Goal: Information Seeking & Learning: Check status

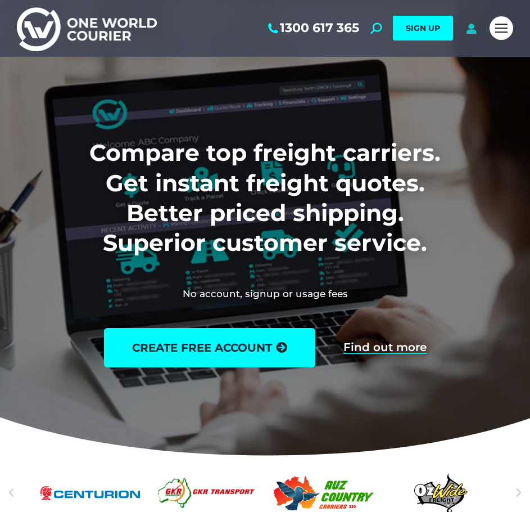
click at [471, 29] on icon at bounding box center [472, 28] width 14 height 11
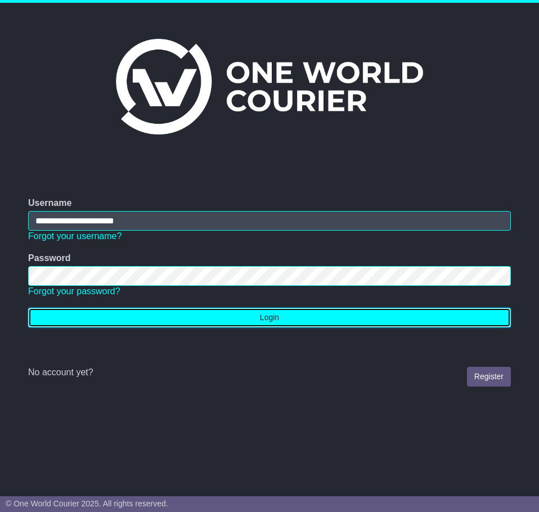
click at [246, 317] on button "Login" at bounding box center [269, 318] width 483 height 20
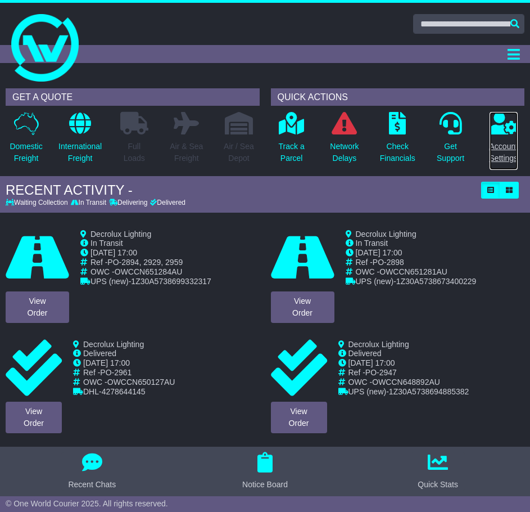
click at [505, 147] on p "Account Settings" at bounding box center [504, 153] width 29 height 24
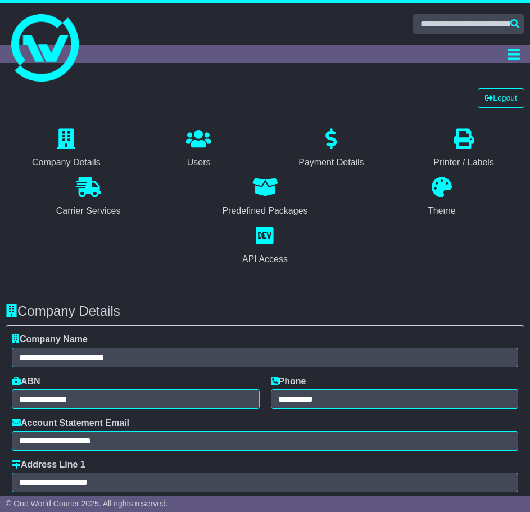
select select "**********"
select select "**"
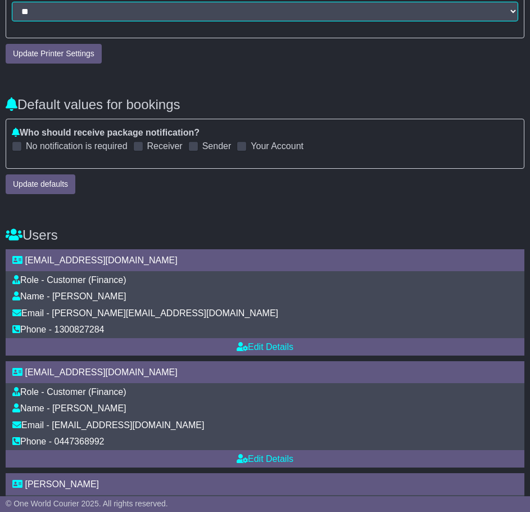
scroll to position [1350, 0]
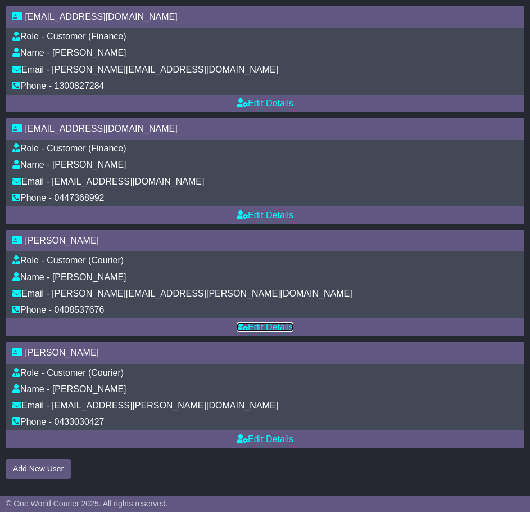
click at [278, 322] on link "Edit Details" at bounding box center [265, 327] width 57 height 10
select select "**"
select select "**********"
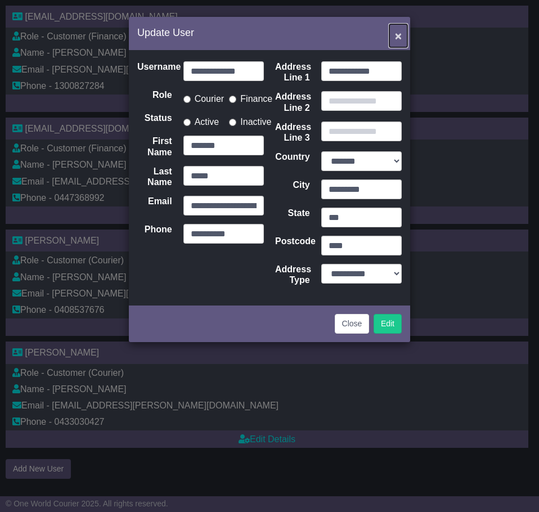
click at [395, 35] on span "×" at bounding box center [398, 35] width 7 height 13
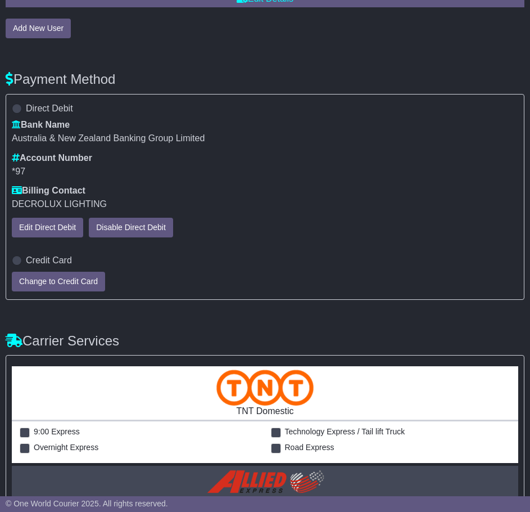
scroll to position [1800, 0]
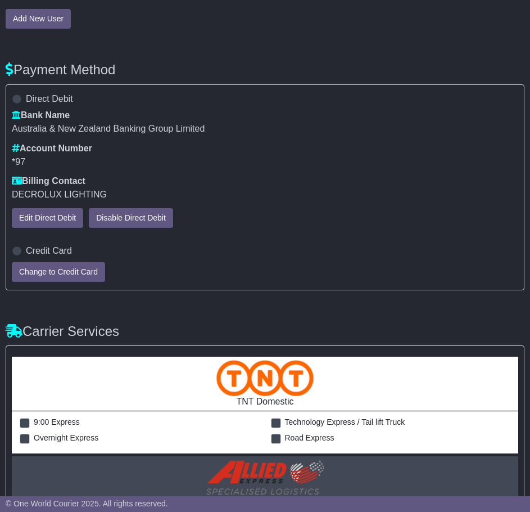
click at [52, 249] on label "Credit Card" at bounding box center [49, 250] width 46 height 11
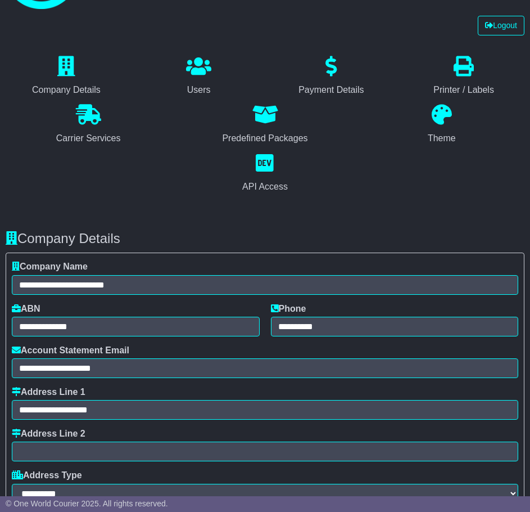
scroll to position [0, 0]
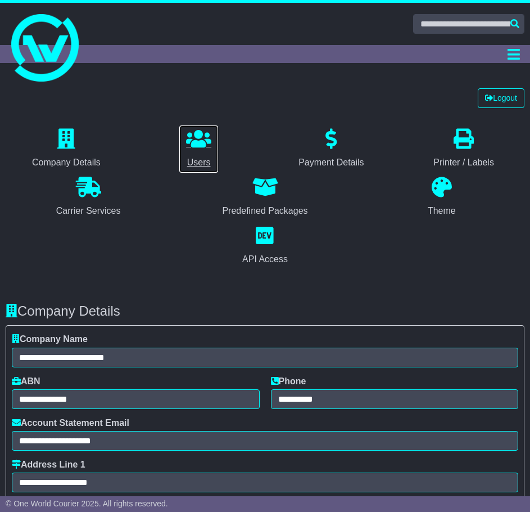
click at [200, 152] on link "Users" at bounding box center [199, 149] width 40 height 48
click at [515, 52] on icon "Toggle navigation" at bounding box center [514, 54] width 12 height 14
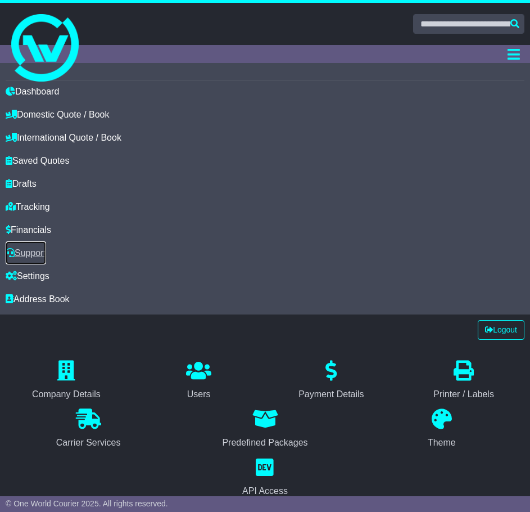
click at [38, 249] on link "Support" at bounding box center [26, 252] width 41 height 23
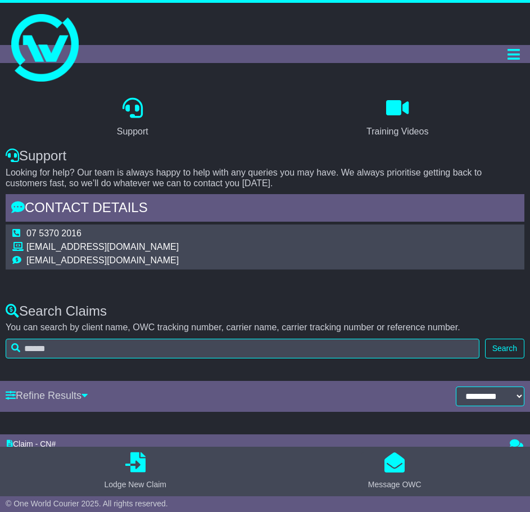
select select "*"
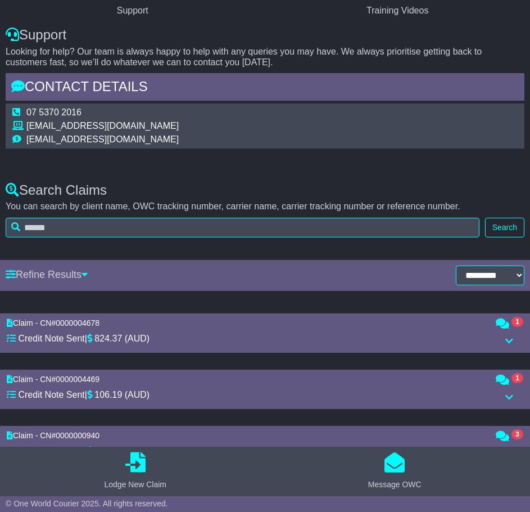
scroll to position [116, 0]
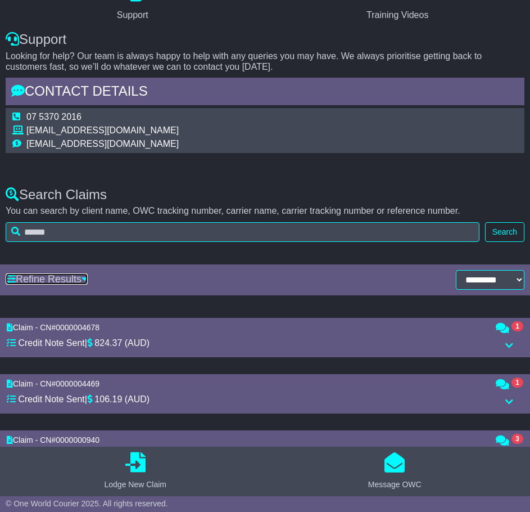
click at [81, 277] on link "Refine Results" at bounding box center [47, 278] width 82 height 11
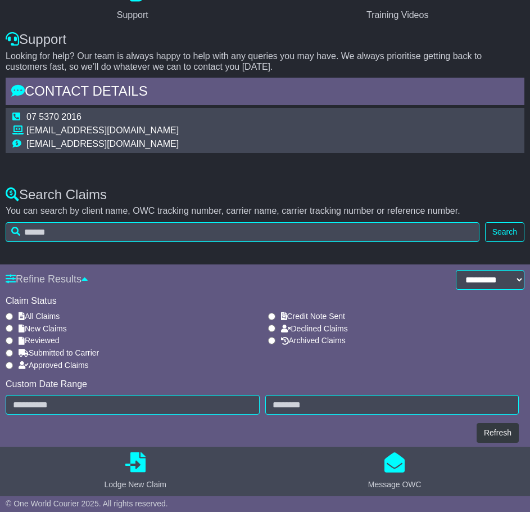
click at [111, 248] on div "Support Training Videos Support Looking for help? Our team is always happy to h…" at bounding box center [265, 468] width 530 height 1004
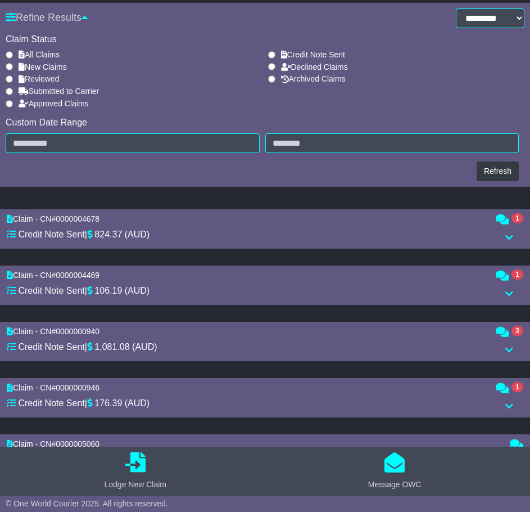
scroll to position [398, 0]
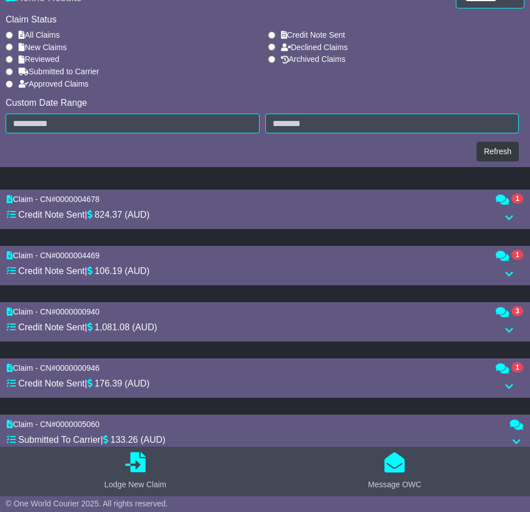
click at [510, 219] on icon at bounding box center [510, 217] width 8 height 9
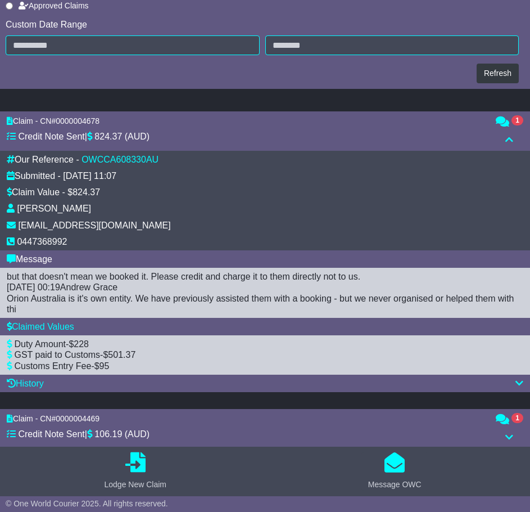
scroll to position [510, 0]
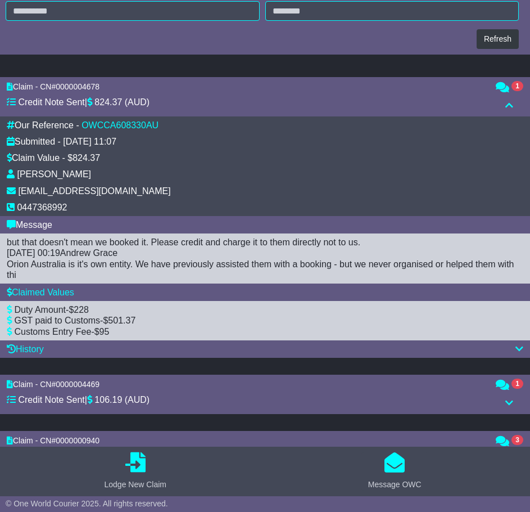
click at [510, 106] on div at bounding box center [510, 105] width 28 height 11
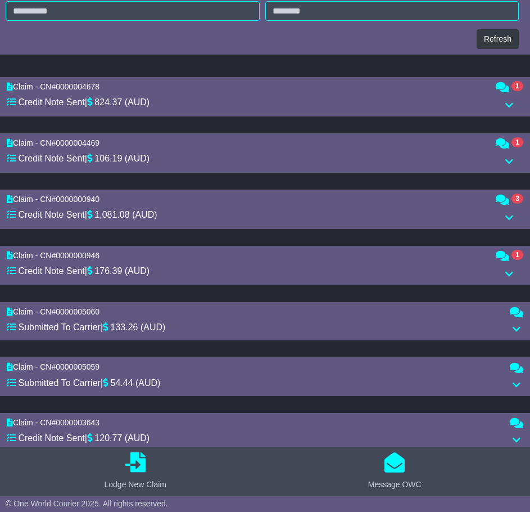
click at [506, 158] on icon at bounding box center [510, 161] width 8 height 9
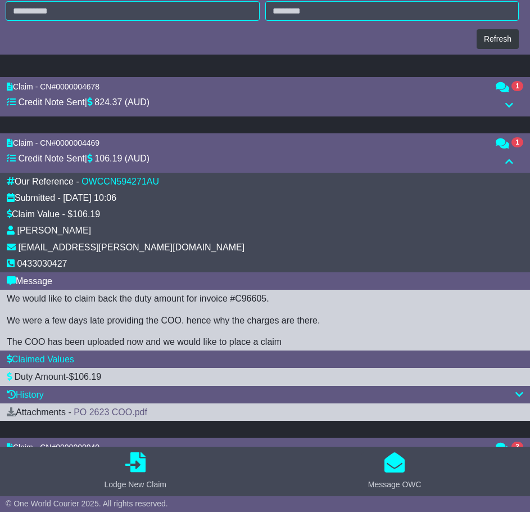
click at [509, 161] on icon at bounding box center [510, 161] width 8 height 9
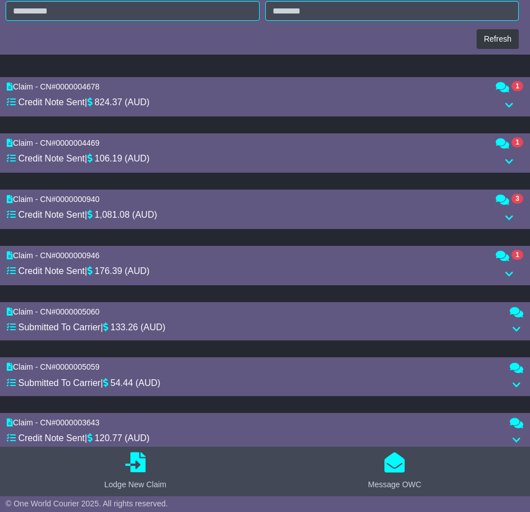
click at [511, 217] on icon at bounding box center [510, 217] width 8 height 9
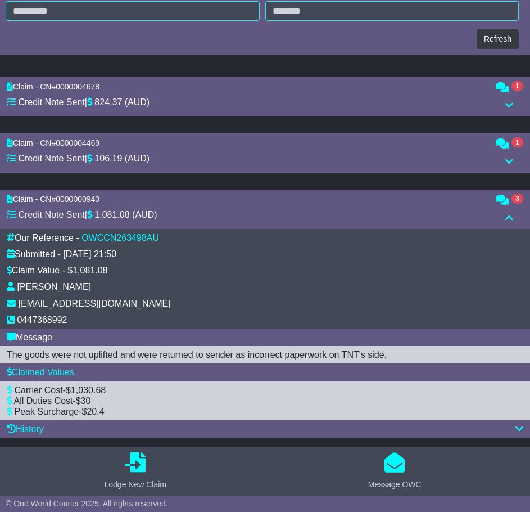
click at [511, 217] on icon at bounding box center [510, 217] width 8 height 9
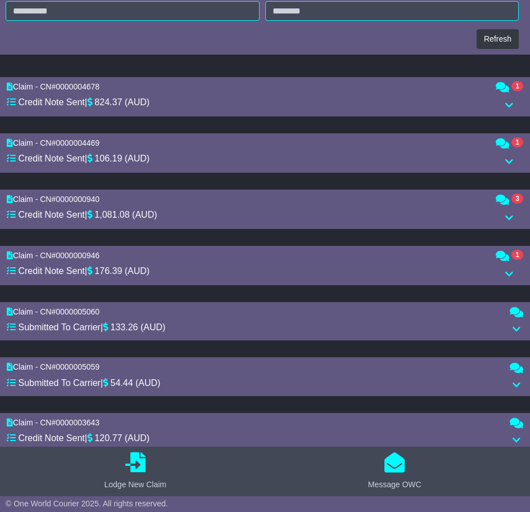
click at [514, 273] on div at bounding box center [510, 274] width 28 height 11
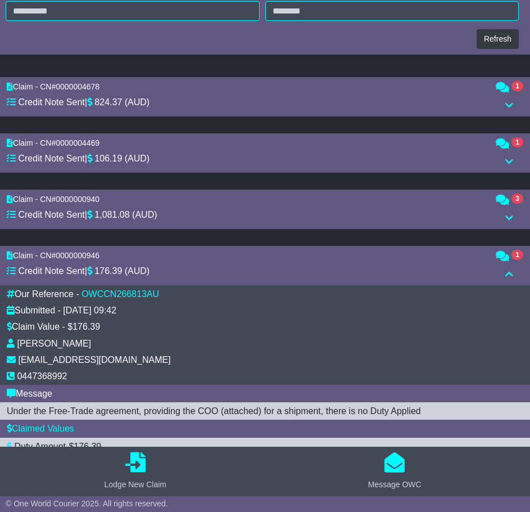
click at [514, 273] on icon at bounding box center [510, 273] width 8 height 9
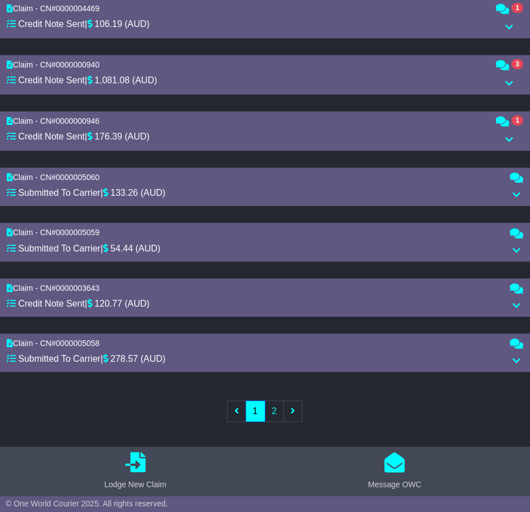
scroll to position [651, 0]
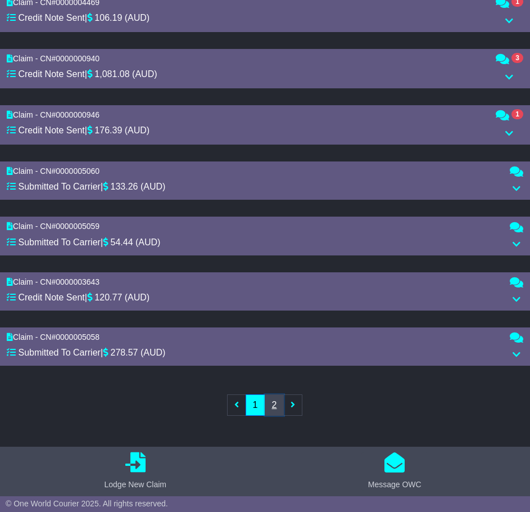
click at [277, 404] on link "2" at bounding box center [275, 404] width 20 height 21
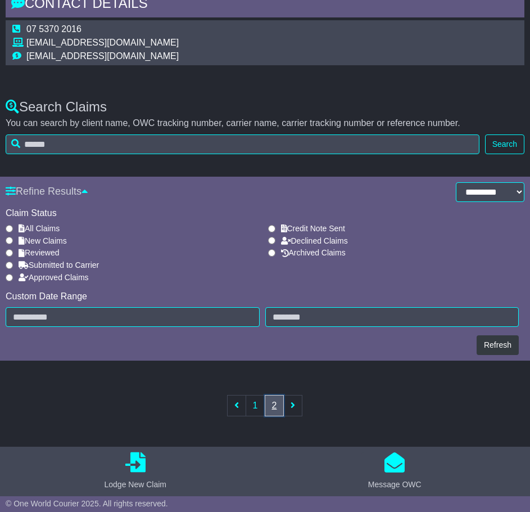
scroll to position [370, 0]
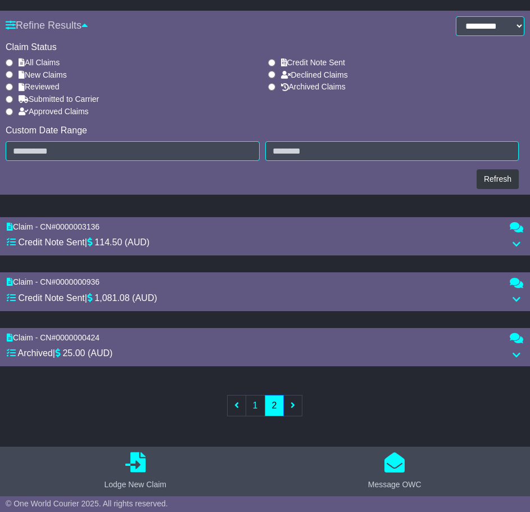
click at [515, 240] on icon at bounding box center [517, 244] width 8 height 9
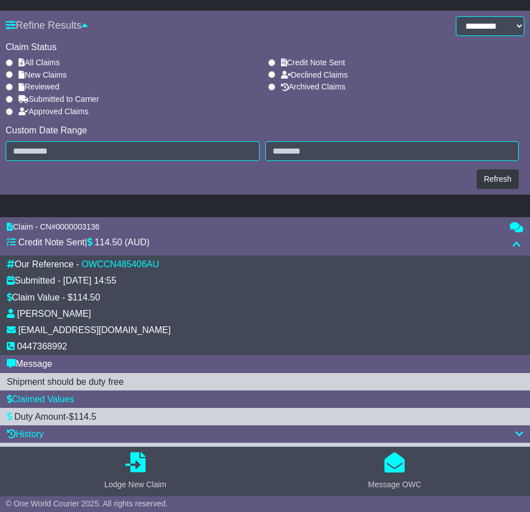
click at [515, 240] on icon at bounding box center [517, 244] width 8 height 9
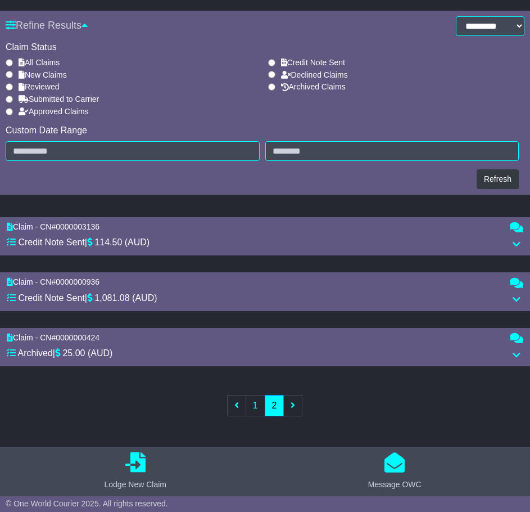
click at [520, 296] on icon at bounding box center [517, 299] width 8 height 9
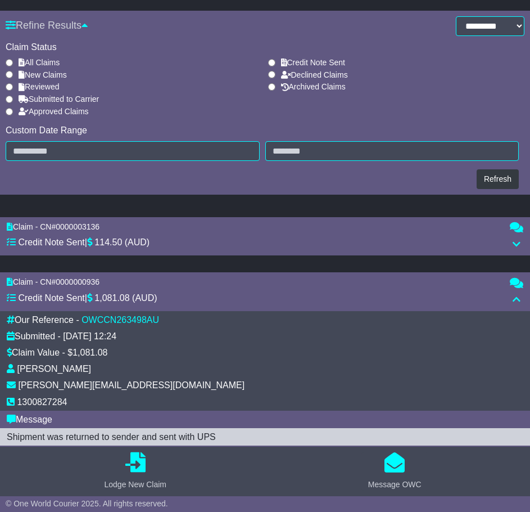
click at [520, 296] on icon at bounding box center [517, 299] width 8 height 9
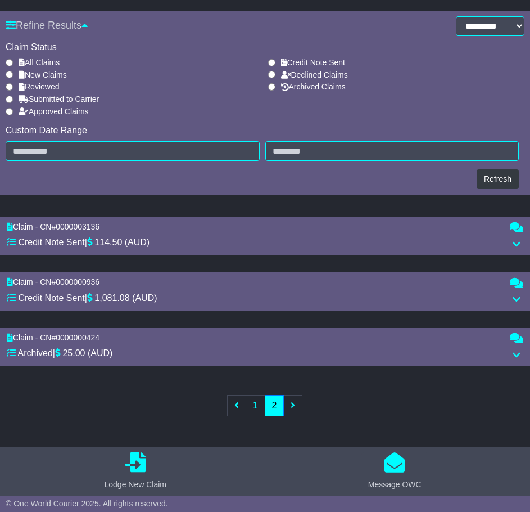
click at [515, 350] on div at bounding box center [517, 355] width 14 height 11
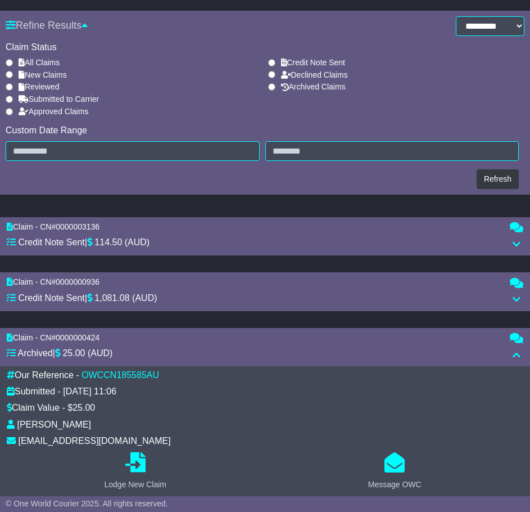
click at [515, 350] on div at bounding box center [517, 355] width 14 height 11
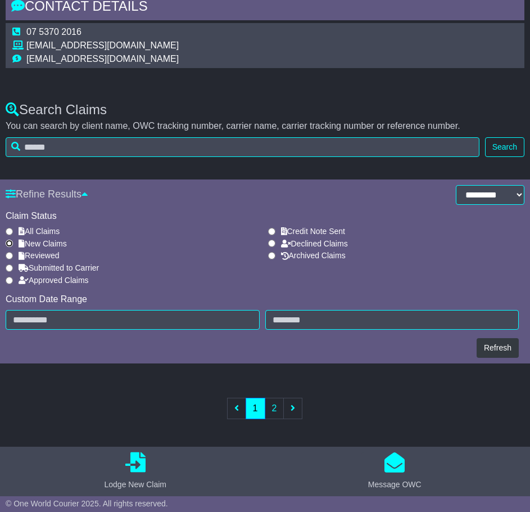
scroll to position [157, 0]
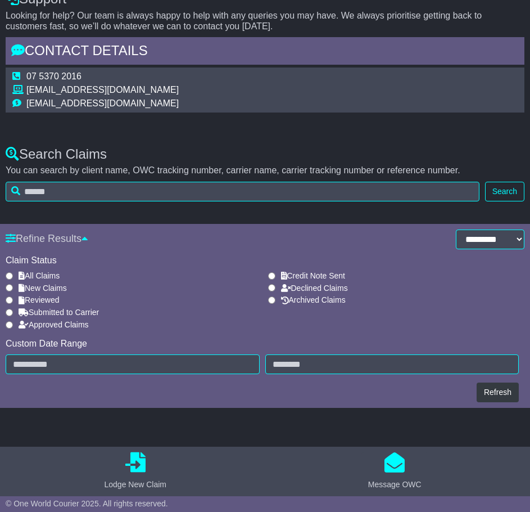
click at [188, 407] on div "**********" at bounding box center [265, 316] width 530 height 184
click at [506, 389] on button "Refresh" at bounding box center [498, 393] width 42 height 20
click at [502, 391] on button "Refresh" at bounding box center [498, 393] width 42 height 20
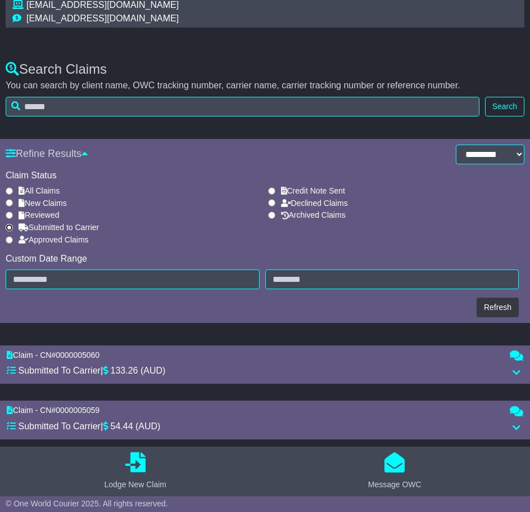
scroll to position [323, 0]
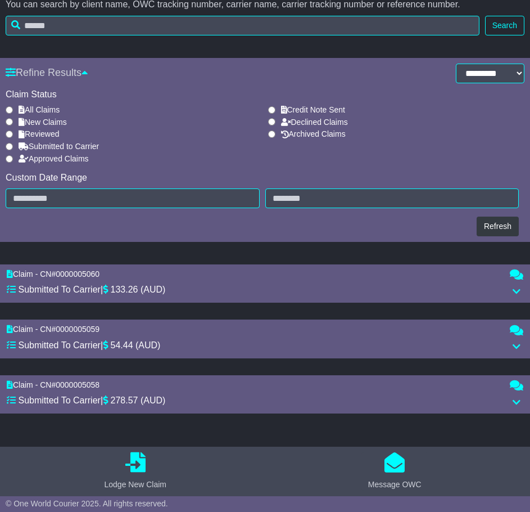
click at [518, 398] on icon at bounding box center [517, 402] width 8 height 9
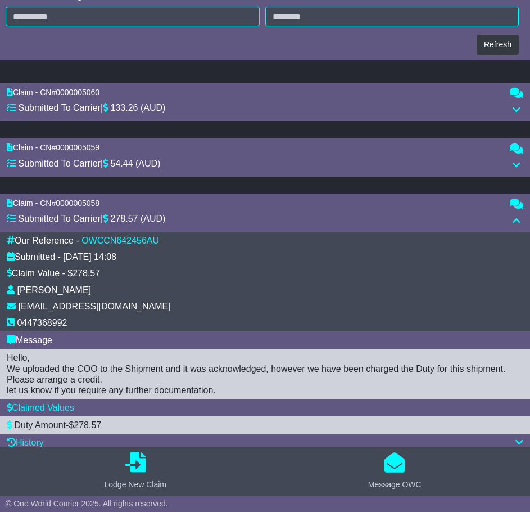
scroll to position [560, 0]
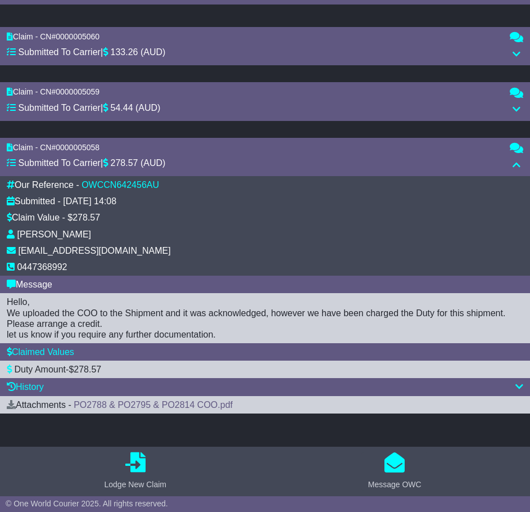
click at [515, 107] on icon at bounding box center [517, 109] width 8 height 9
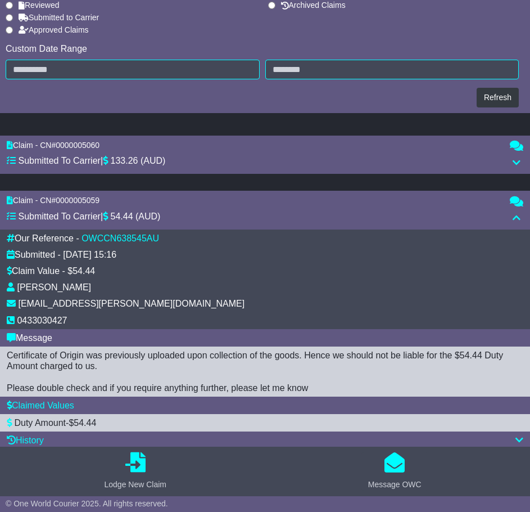
scroll to position [448, 0]
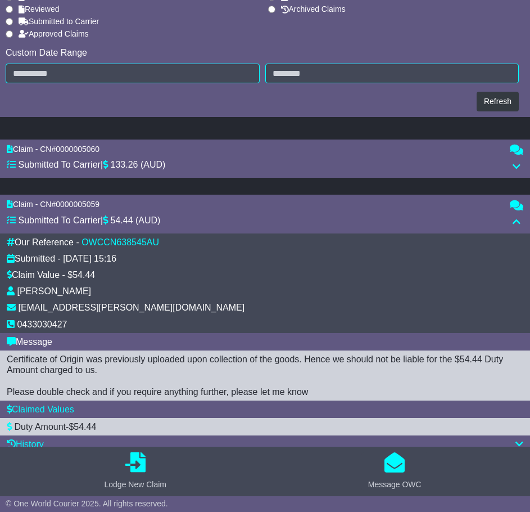
click at [258, 214] on div "Claim - CN# 0000005059 Submitted To Carrier | 54.44 (AUD)" at bounding box center [252, 213] width 503 height 27
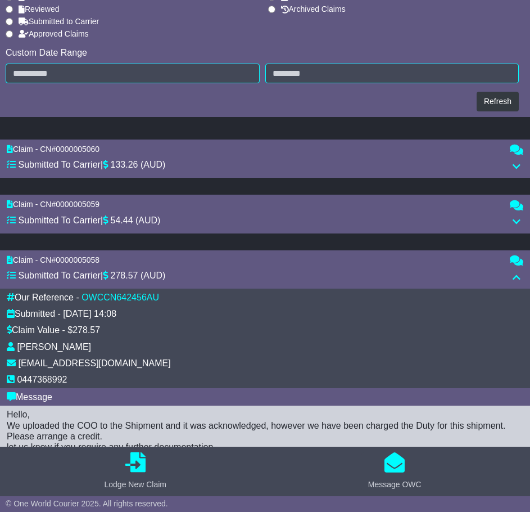
click at [221, 169] on div "Claim - CN# 0000005060 Submitted To Carrier | 133.26 (AUD)" at bounding box center [252, 158] width 503 height 27
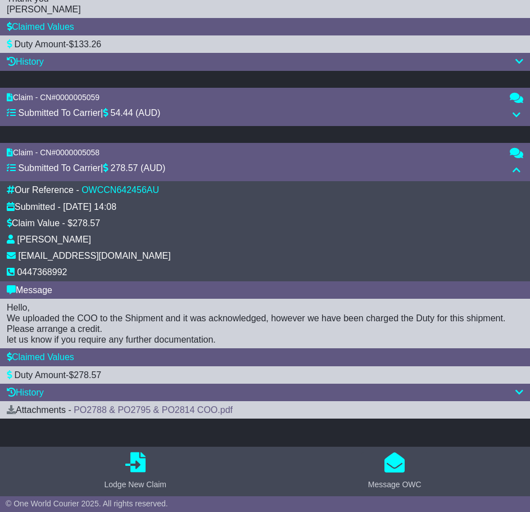
scroll to position [823, 0]
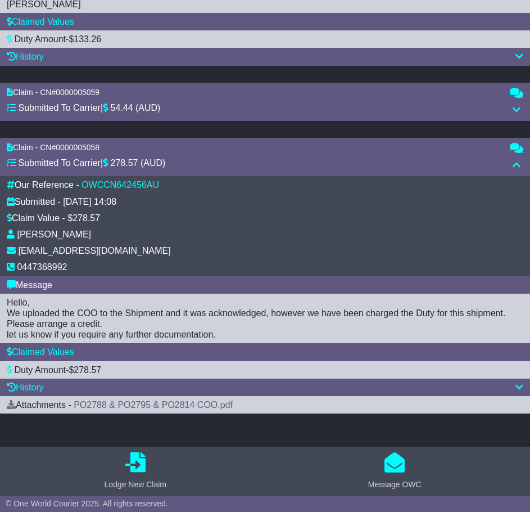
click at [192, 188] on div "Our Reference - OWCCN642456AU" at bounding box center [265, 184] width 528 height 11
click at [190, 178] on div "Our Reference - OWCCN642456AU Submitted - [DATE] 14:08 Claim Value - $278.57 [P…" at bounding box center [265, 226] width 530 height 100
click at [33, 287] on div "Message" at bounding box center [265, 285] width 517 height 11
click at [518, 163] on icon at bounding box center [517, 164] width 8 height 9
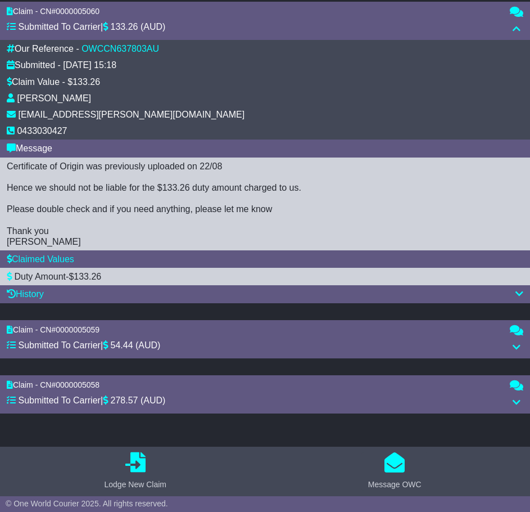
scroll to position [586, 0]
click at [395, 467] on icon "button" at bounding box center [395, 462] width 20 height 20
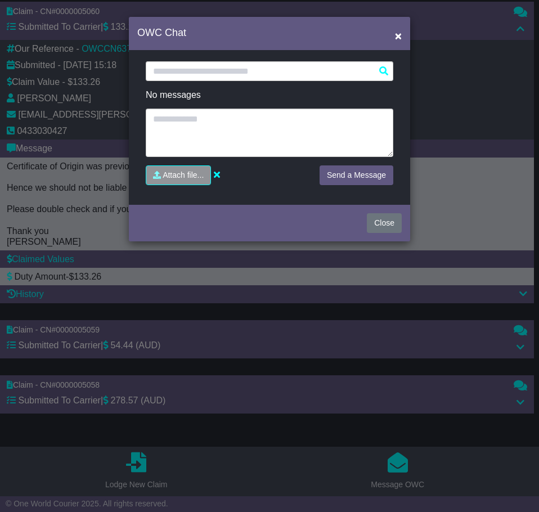
click at [181, 61] on div "Loading... No messages Attach file... Send a Message" at bounding box center [269, 127] width 281 height 149
click at [185, 69] on input "text" at bounding box center [270, 71] width 248 height 20
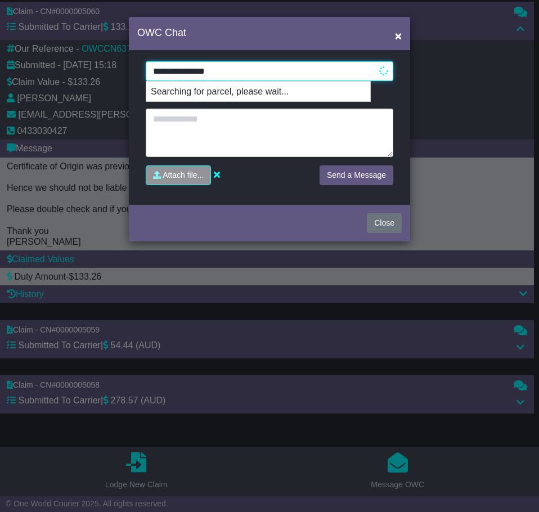
type input "**********"
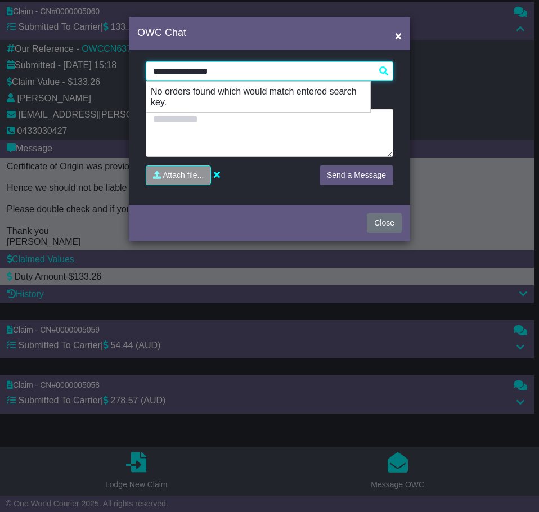
drag, startPoint x: 231, startPoint y: 66, endPoint x: 142, endPoint y: 73, distance: 89.2
click at [142, 73] on div "**********" at bounding box center [269, 127] width 264 height 132
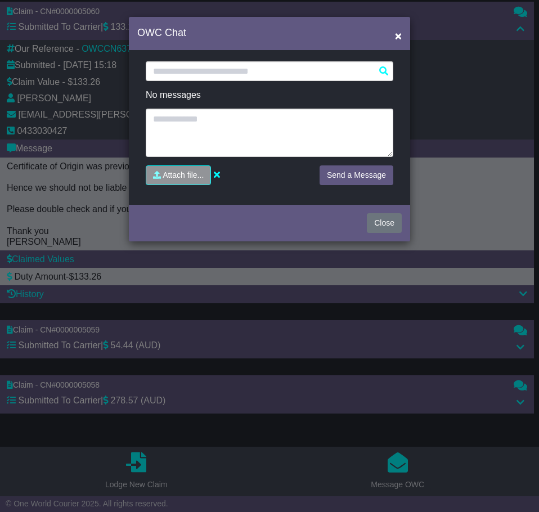
click at [187, 281] on div "OWC Chat × Loading... No messages Attach file..." at bounding box center [269, 256] width 539 height 512
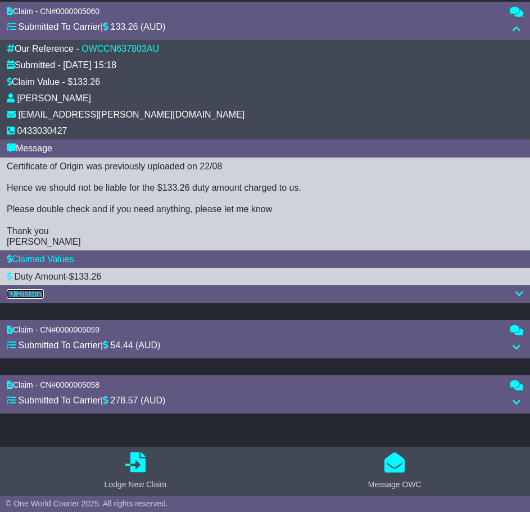
click at [29, 293] on link "History" at bounding box center [25, 294] width 37 height 10
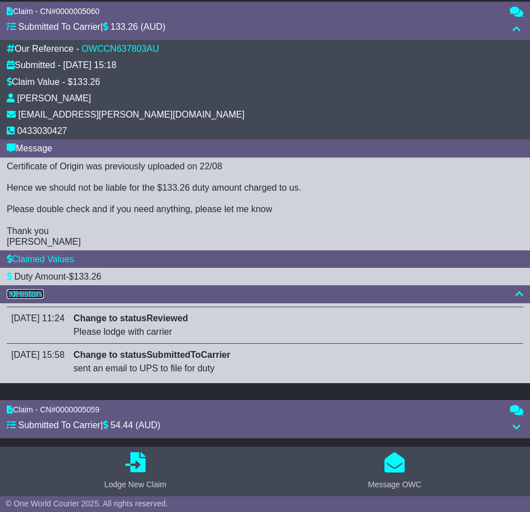
click at [34, 290] on link "History" at bounding box center [25, 294] width 37 height 10
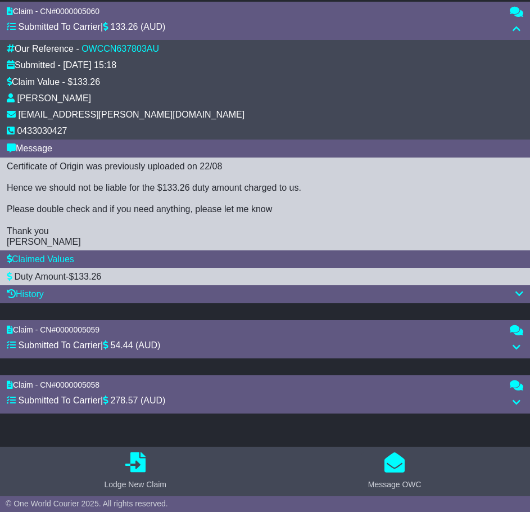
click at [59, 344] on span "Submitted To Carrier" at bounding box center [59, 345] width 82 height 10
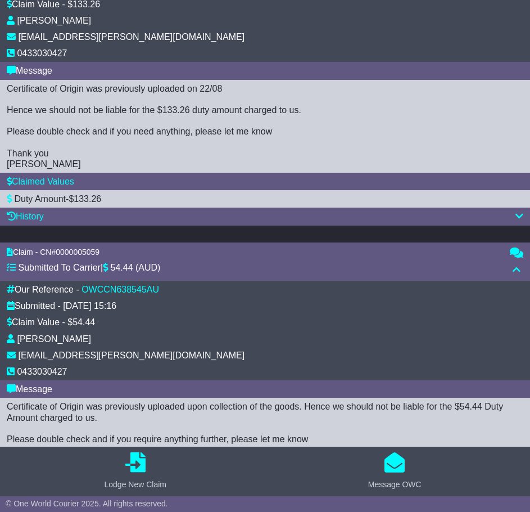
scroll to position [806, 0]
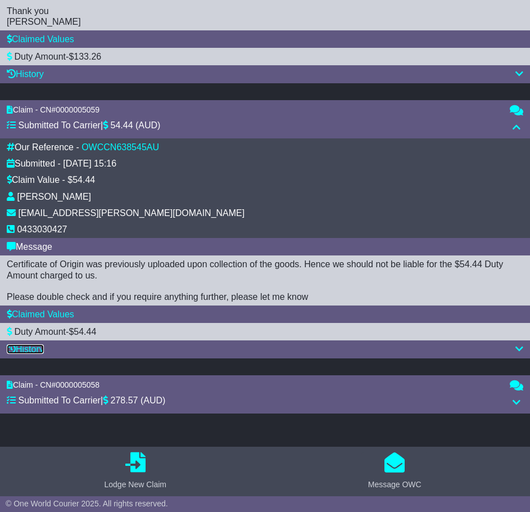
click at [32, 349] on link "History" at bounding box center [25, 349] width 37 height 10
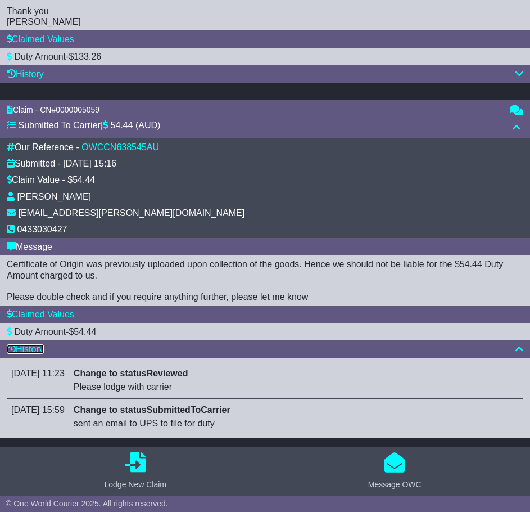
click at [32, 348] on link "History" at bounding box center [25, 349] width 37 height 10
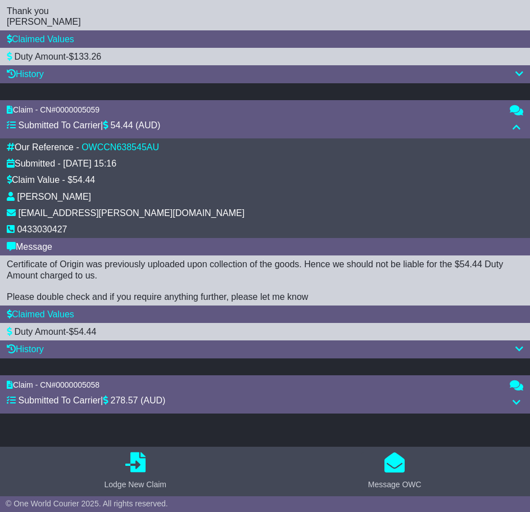
click at [35, 396] on span "Submitted To Carrier" at bounding box center [59, 400] width 82 height 10
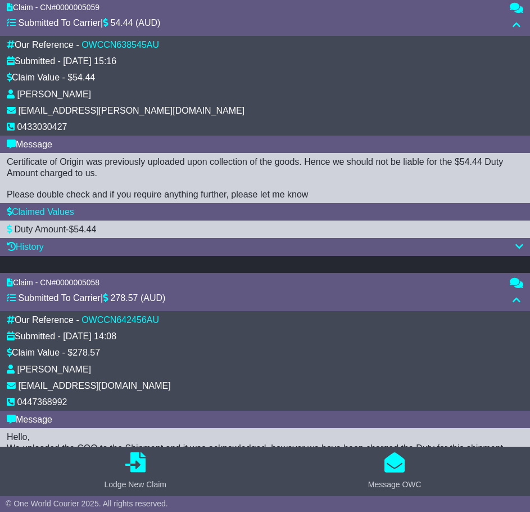
scroll to position [1043, 0]
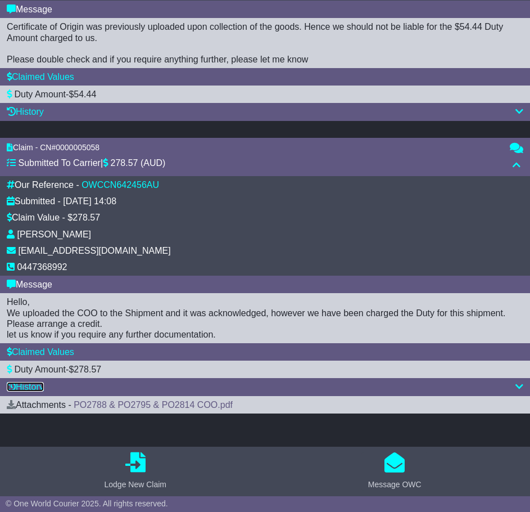
click at [43, 384] on link "History" at bounding box center [25, 387] width 37 height 10
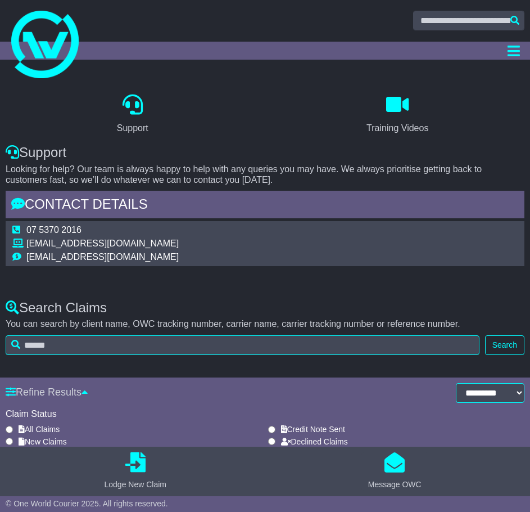
scroll to position [0, 0]
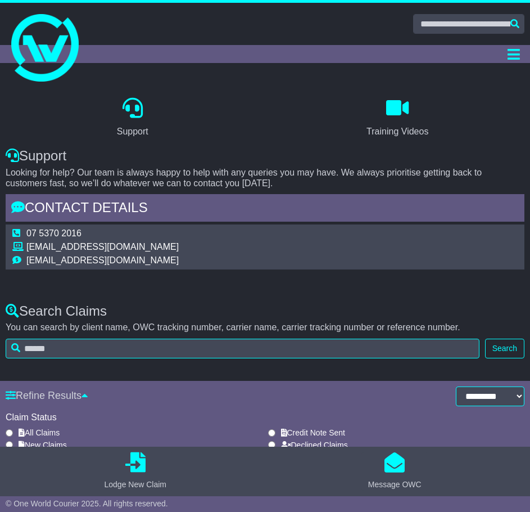
click at [76, 248] on td "[EMAIL_ADDRESS][DOMAIN_NAME]" at bounding box center [102, 248] width 152 height 14
copy tbody "[EMAIL_ADDRESS][DOMAIN_NAME]"
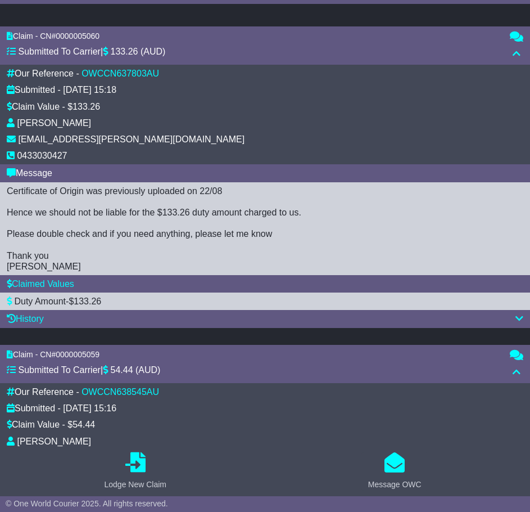
scroll to position [563, 0]
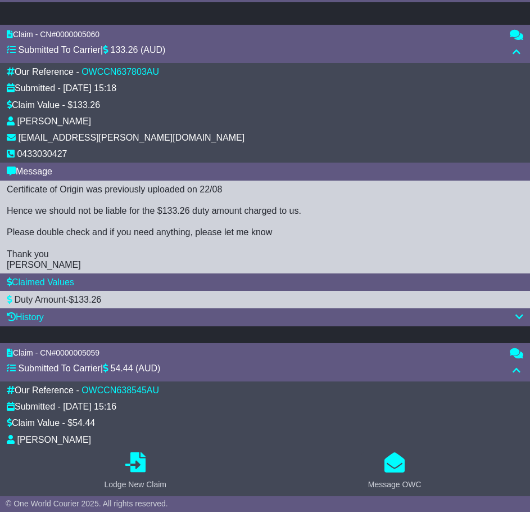
click at [517, 44] on div "0" at bounding box center [517, 43] width 25 height 27
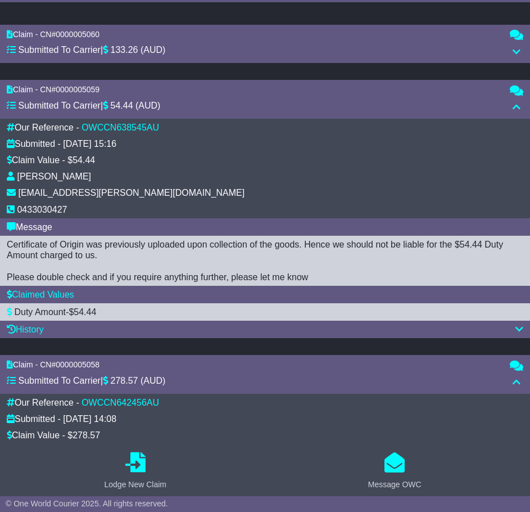
click at [523, 100] on div "0" at bounding box center [517, 99] width 25 height 27
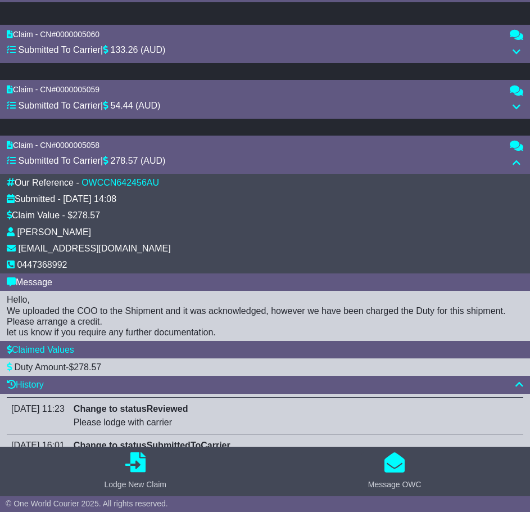
click at [519, 156] on div "0" at bounding box center [517, 154] width 25 height 27
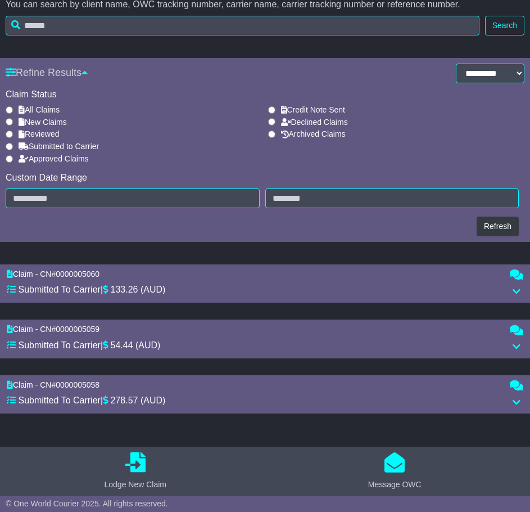
scroll to position [323, 0]
